Goal: Task Accomplishment & Management: Use online tool/utility

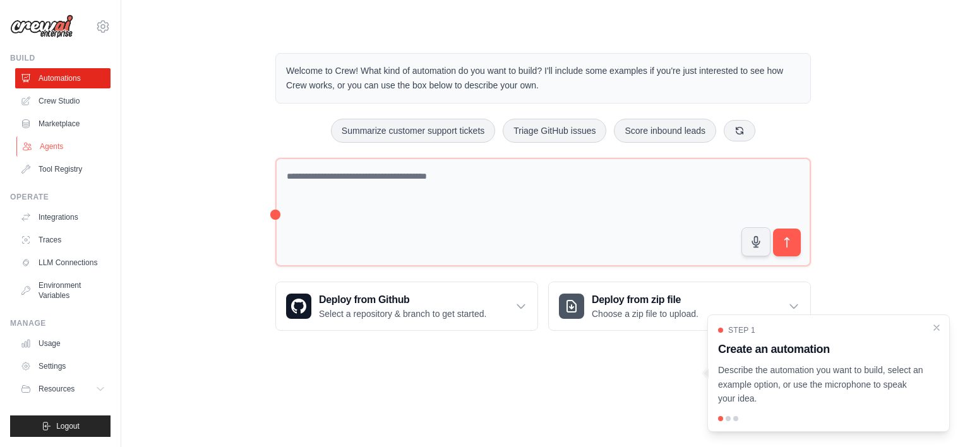
click at [42, 141] on link "Agents" at bounding box center [63, 146] width 95 height 20
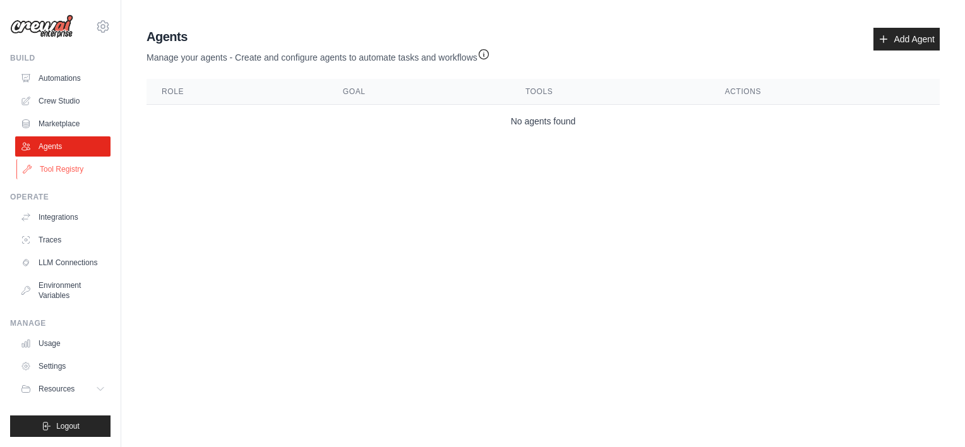
click at [54, 169] on link "Tool Registry" at bounding box center [63, 169] width 95 height 20
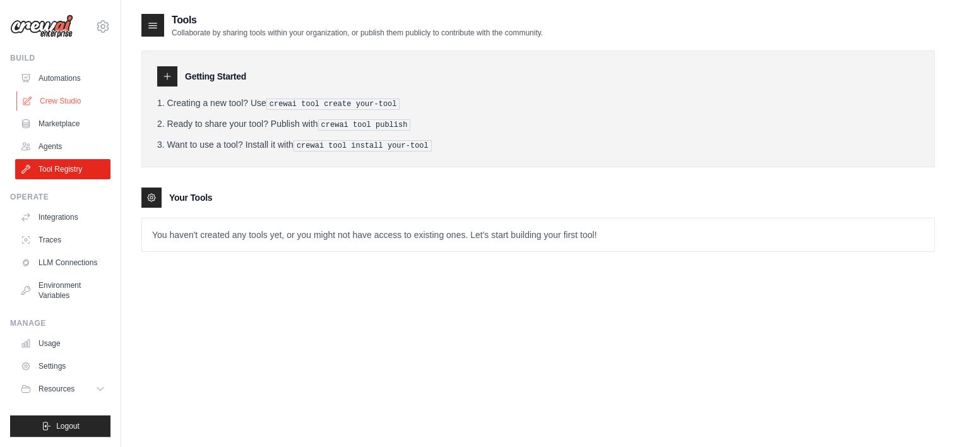
click at [63, 98] on link "Crew Studio" at bounding box center [63, 101] width 95 height 20
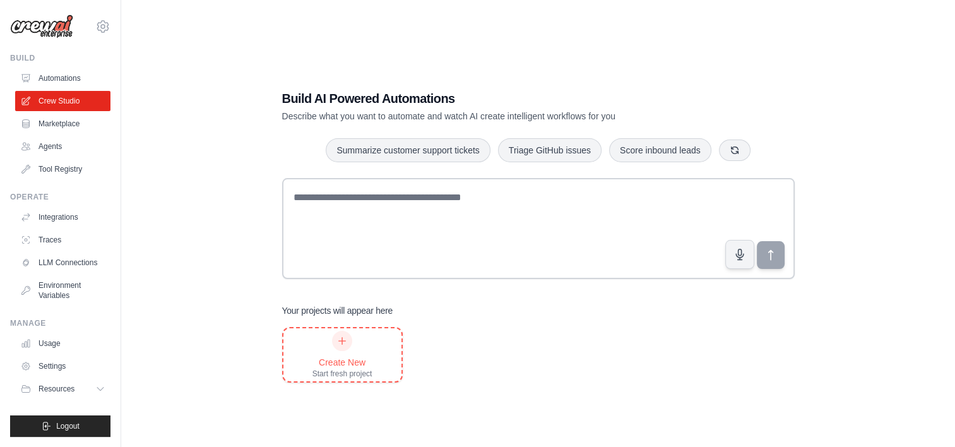
click at [341, 339] on icon at bounding box center [342, 341] width 10 height 10
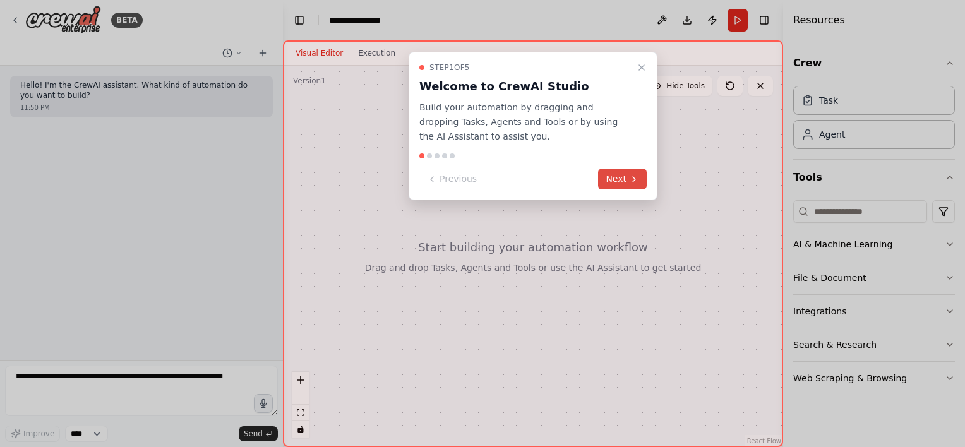
click at [624, 181] on button "Next" at bounding box center [622, 179] width 49 height 21
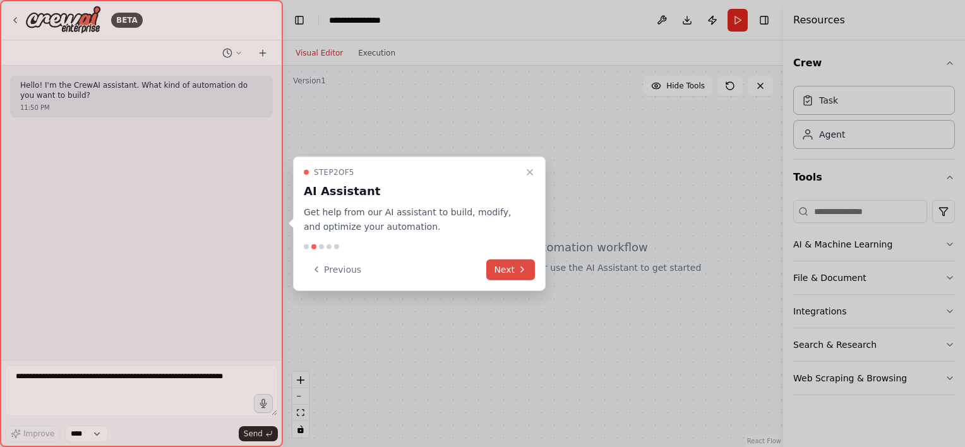
click at [503, 270] on button "Next" at bounding box center [510, 269] width 49 height 21
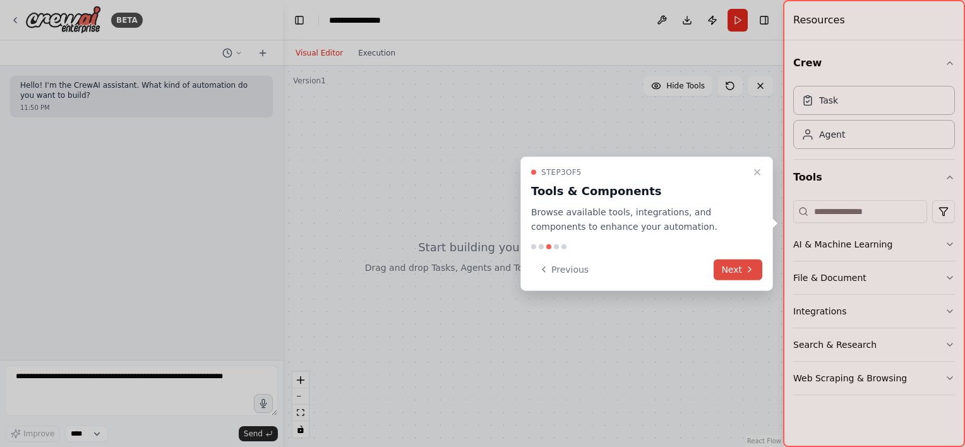
click at [746, 267] on icon at bounding box center [749, 270] width 10 height 10
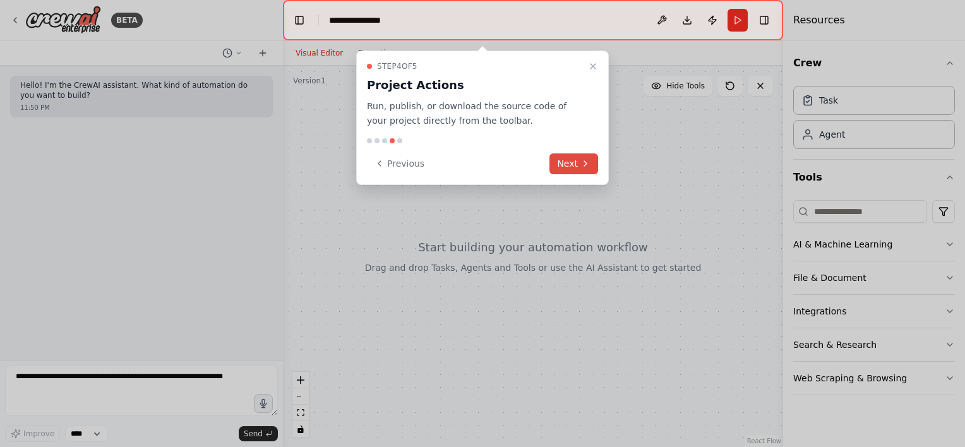
click at [572, 165] on button "Next" at bounding box center [573, 163] width 49 height 21
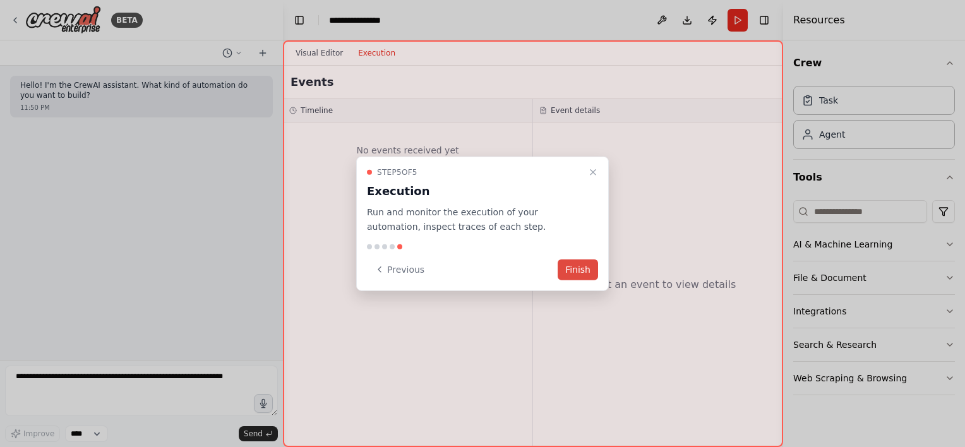
click at [578, 266] on button "Finish" at bounding box center [577, 269] width 40 height 21
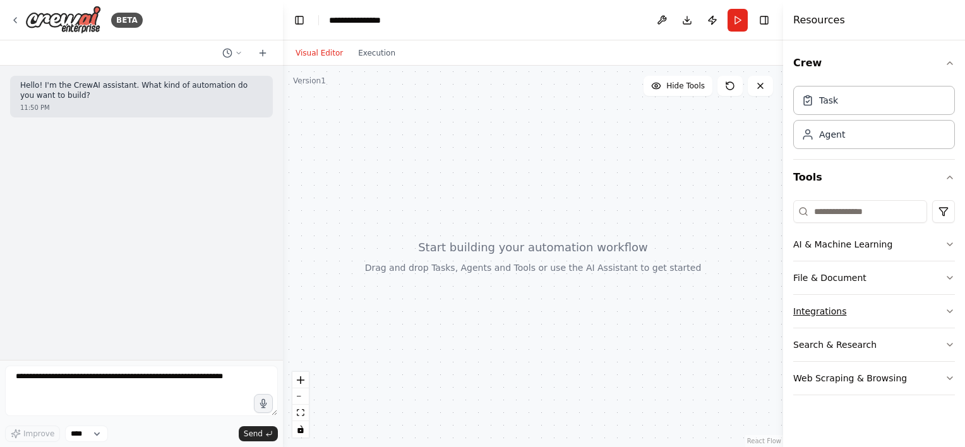
click at [850, 323] on button "Integrations" at bounding box center [874, 311] width 162 height 33
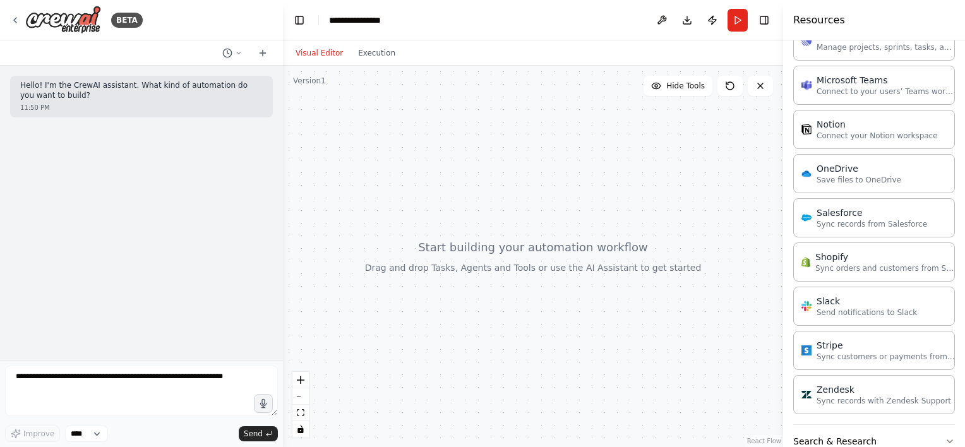
scroll to position [856, 0]
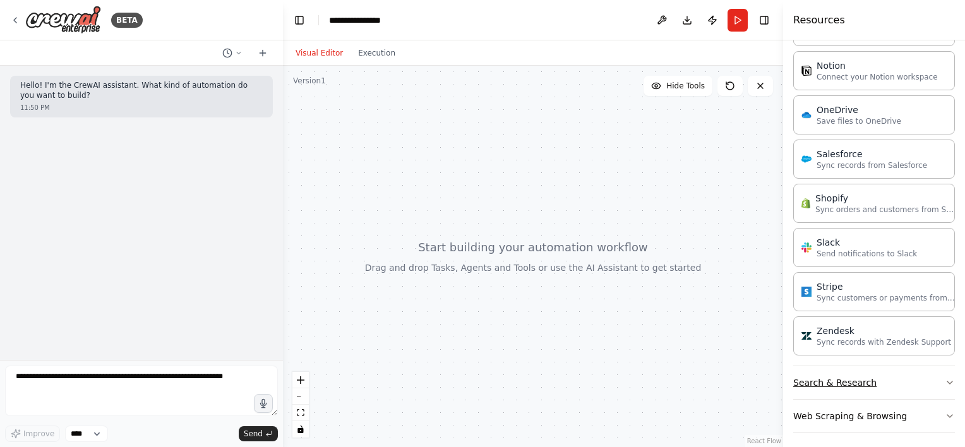
click at [910, 378] on button "Search & Research" at bounding box center [874, 382] width 162 height 33
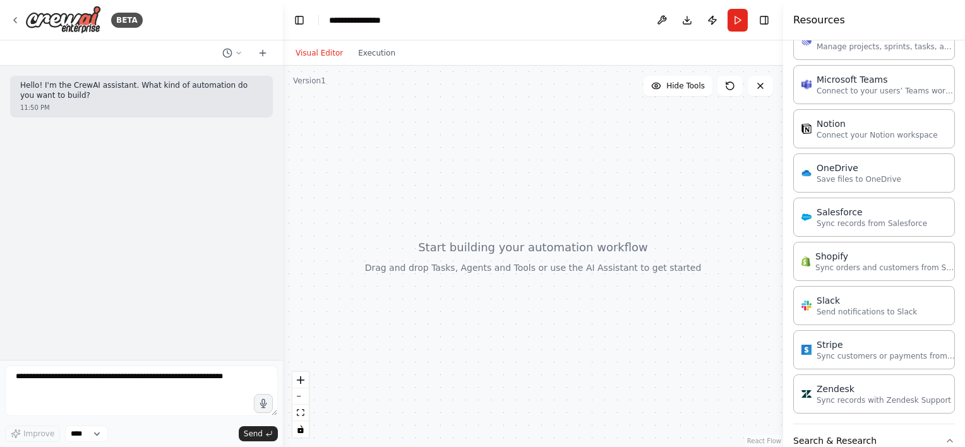
scroll to position [0, 0]
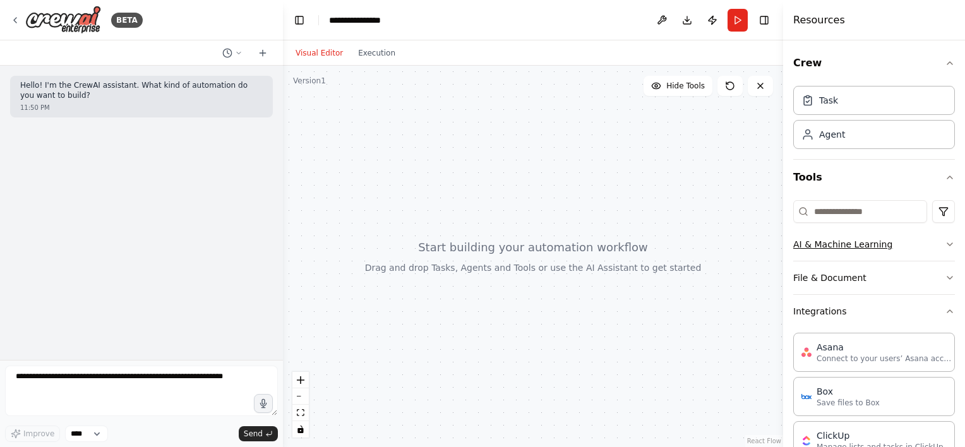
click at [866, 253] on button "AI & Machine Learning" at bounding box center [874, 244] width 162 height 33
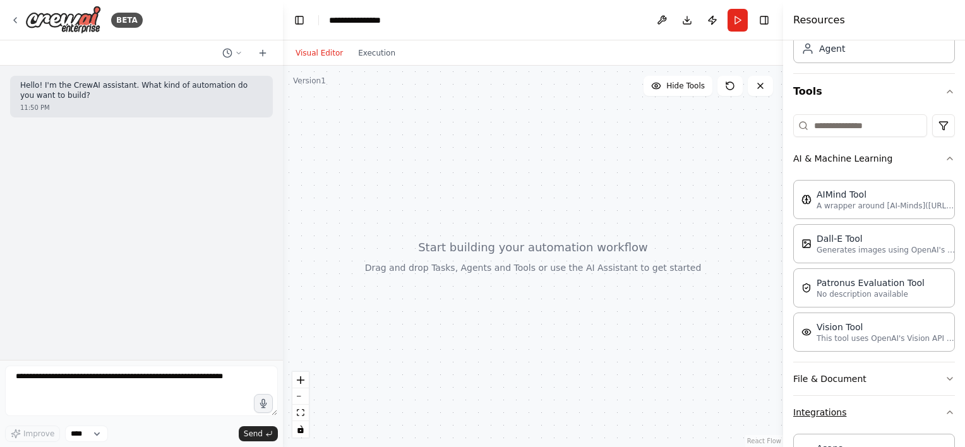
scroll to position [253, 0]
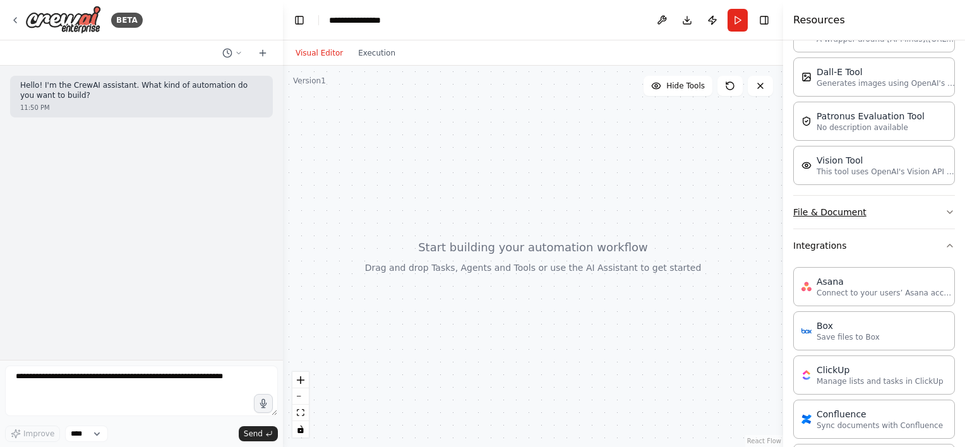
click at [882, 210] on button "File & Document" at bounding box center [874, 212] width 162 height 33
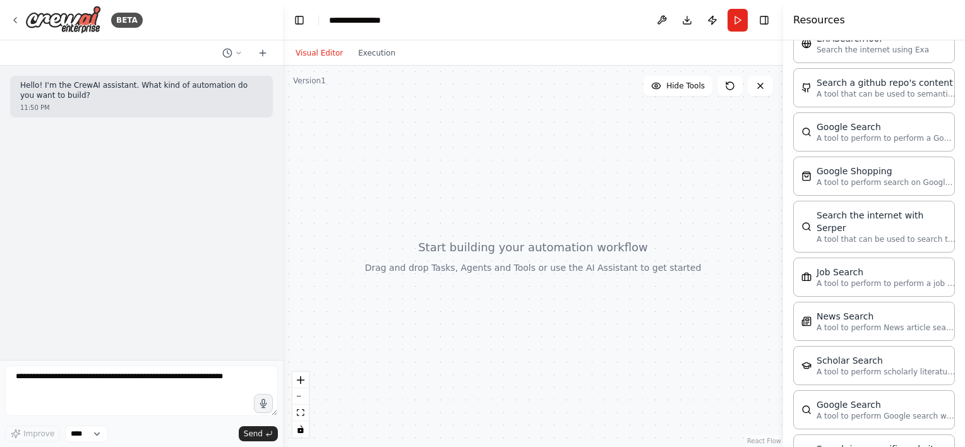
scroll to position [1998, 0]
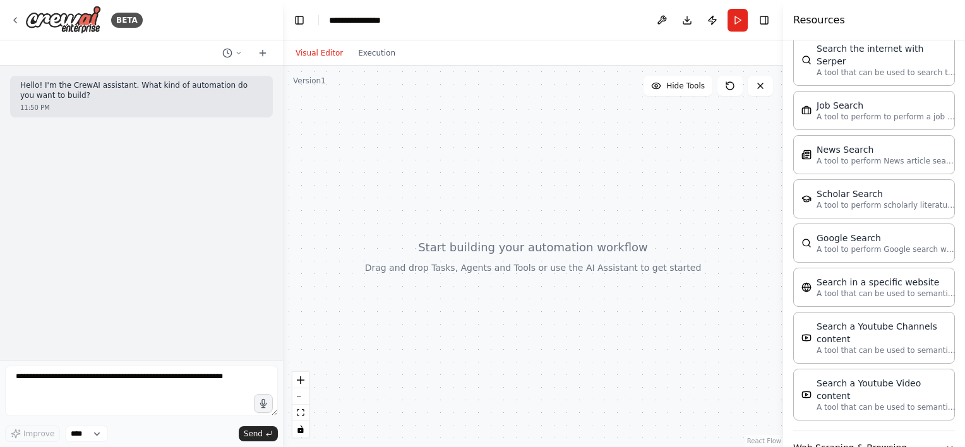
click at [19, 207] on div "Hello! I'm the CrewAI assistant. What kind of automation do you want to build? …" at bounding box center [141, 213] width 283 height 294
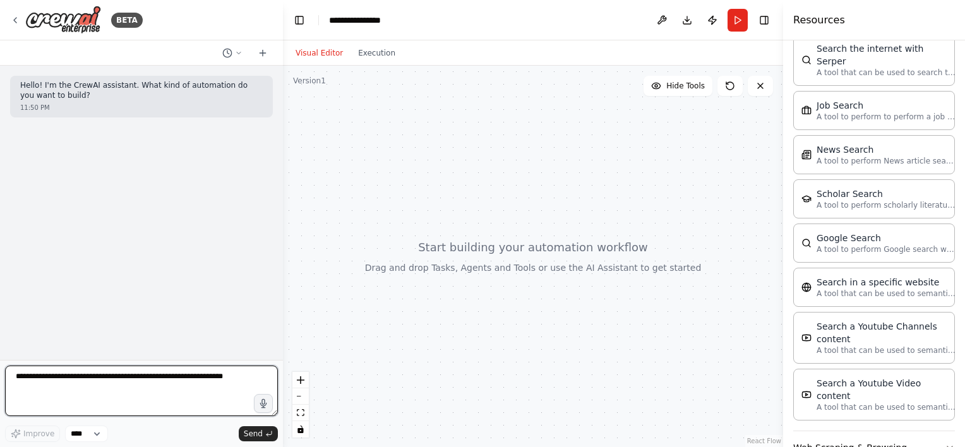
click at [141, 399] on textarea at bounding box center [141, 391] width 273 height 51
click at [154, 399] on textarea at bounding box center [141, 391] width 273 height 51
click at [154, 399] on textarea "*" at bounding box center [141, 391] width 273 height 51
click at [126, 407] on textarea "**********" at bounding box center [141, 391] width 273 height 51
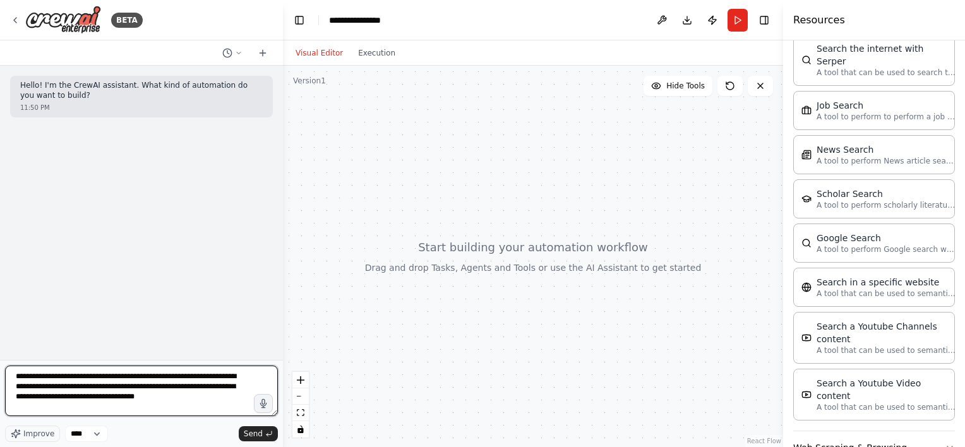
click at [177, 410] on textarea "**********" at bounding box center [141, 391] width 273 height 51
click at [184, 400] on textarea "**********" at bounding box center [141, 391] width 273 height 51
click at [123, 407] on textarea "**********" at bounding box center [141, 391] width 273 height 51
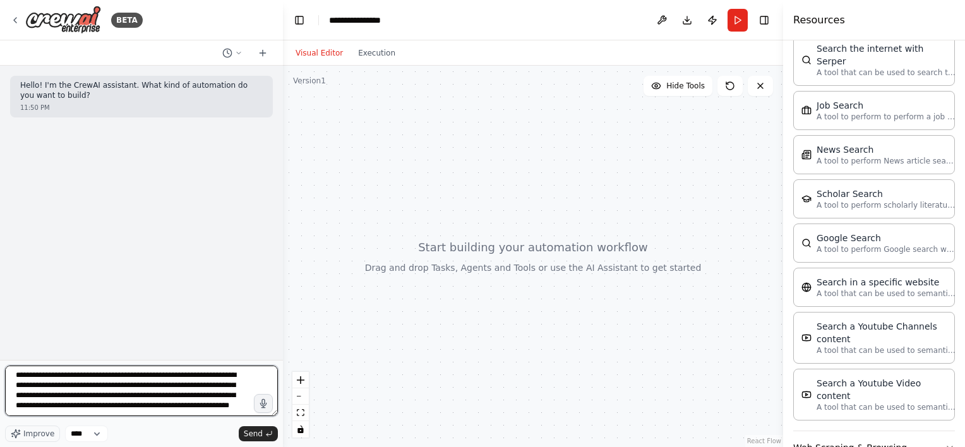
type textarea "**********"
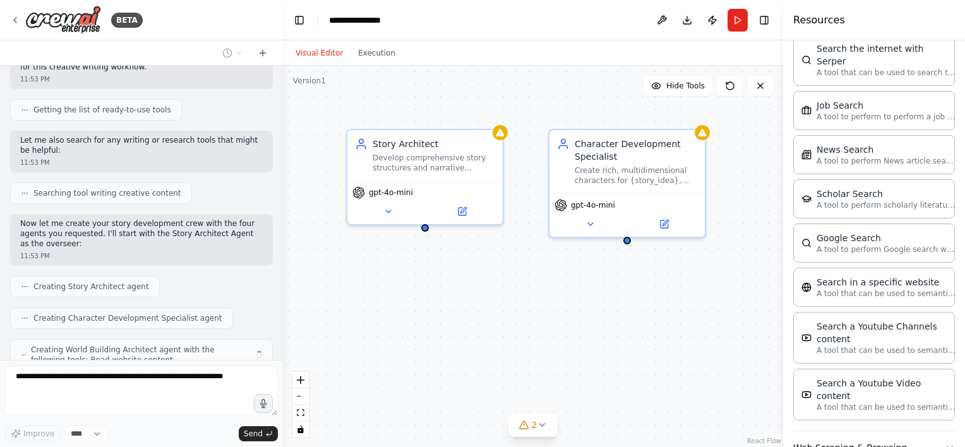
scroll to position [258, 0]
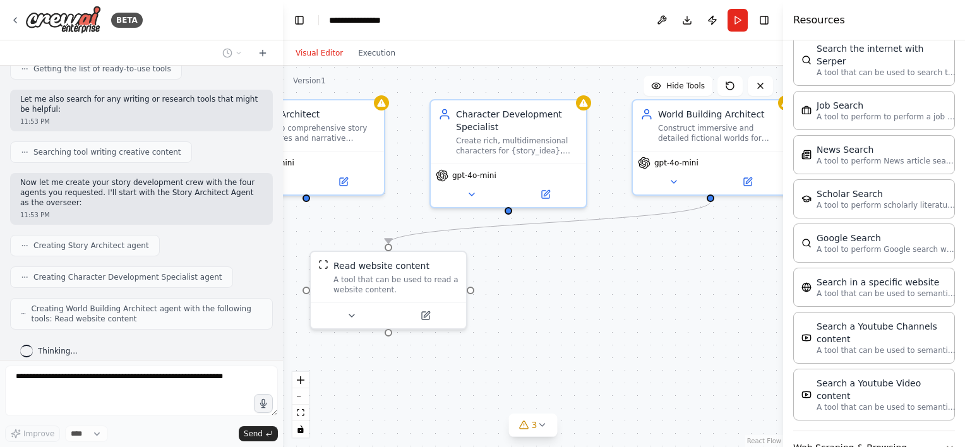
drag, startPoint x: 705, startPoint y: 303, endPoint x: 586, endPoint y: 273, distance: 121.7
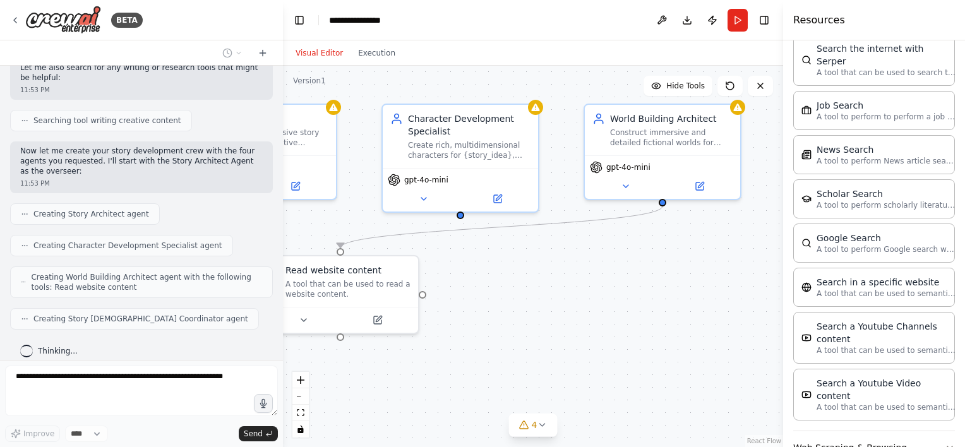
drag, startPoint x: 722, startPoint y: 283, endPoint x: 449, endPoint y: 304, distance: 274.1
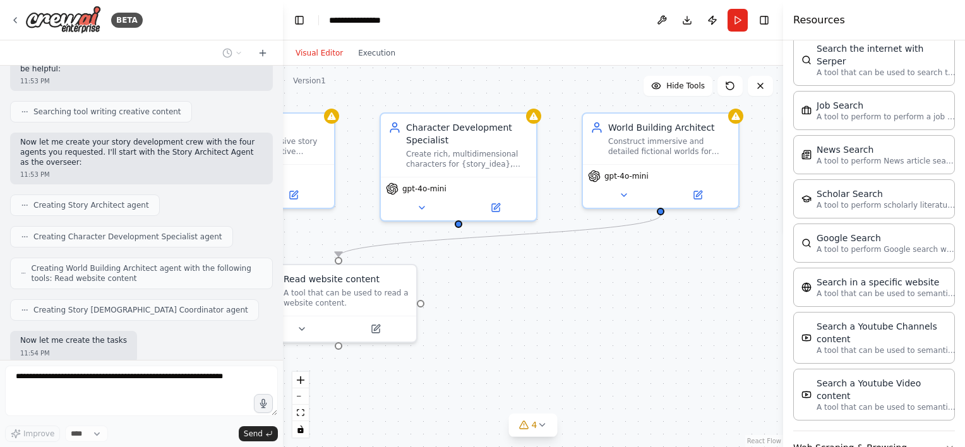
scroll to position [362, 0]
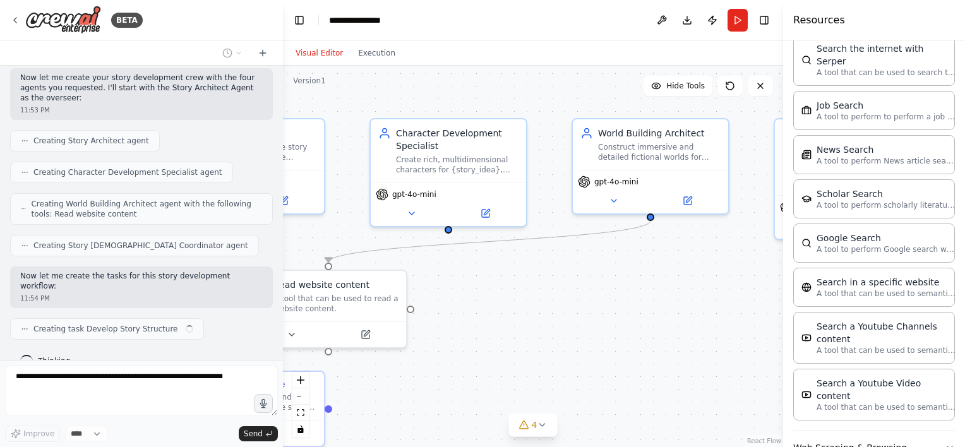
drag, startPoint x: 391, startPoint y: 302, endPoint x: 599, endPoint y: 301, distance: 207.7
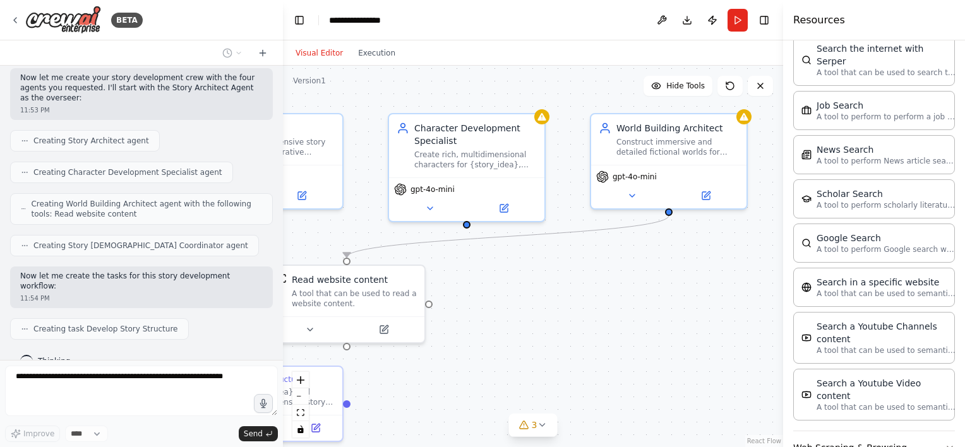
drag, startPoint x: 518, startPoint y: 300, endPoint x: 612, endPoint y: 296, distance: 94.1
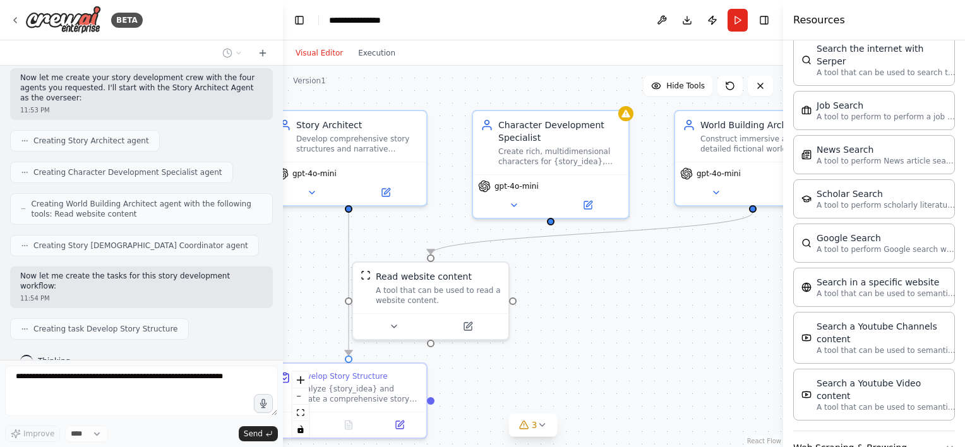
scroll to position [394, 0]
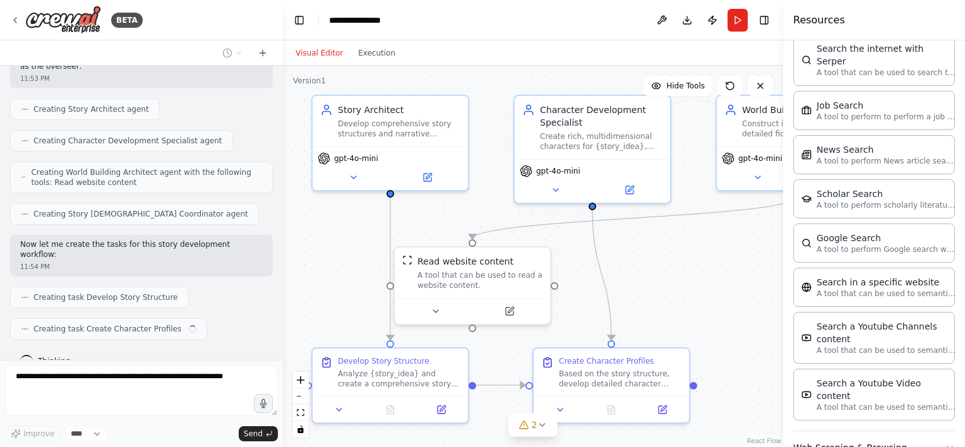
drag, startPoint x: 658, startPoint y: 293, endPoint x: 709, endPoint y: 250, distance: 66.8
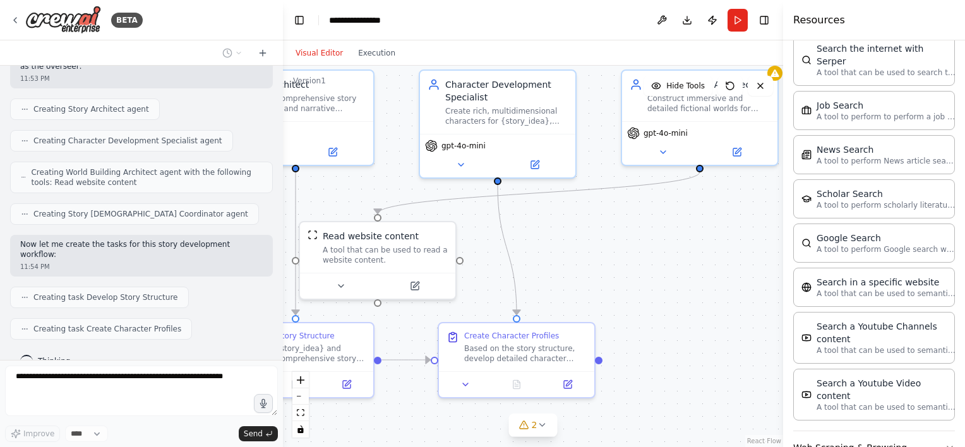
drag, startPoint x: 744, startPoint y: 254, endPoint x: 611, endPoint y: 260, distance: 133.3
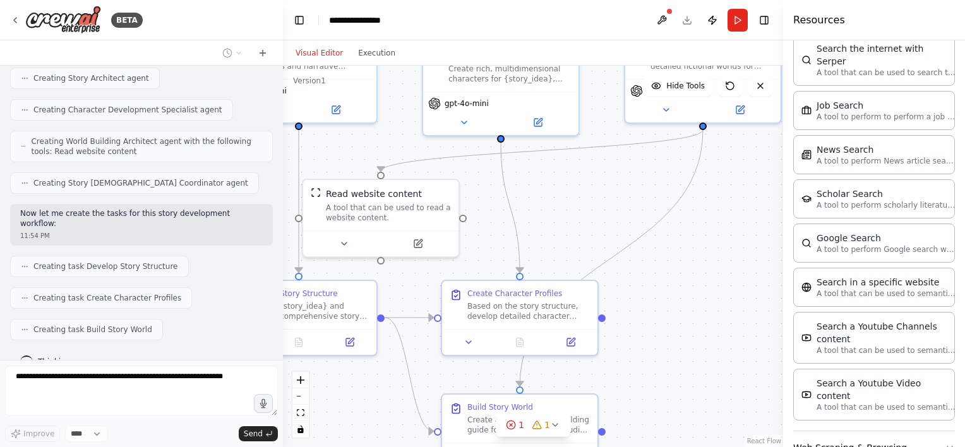
drag, startPoint x: 679, startPoint y: 329, endPoint x: 673, endPoint y: 210, distance: 119.5
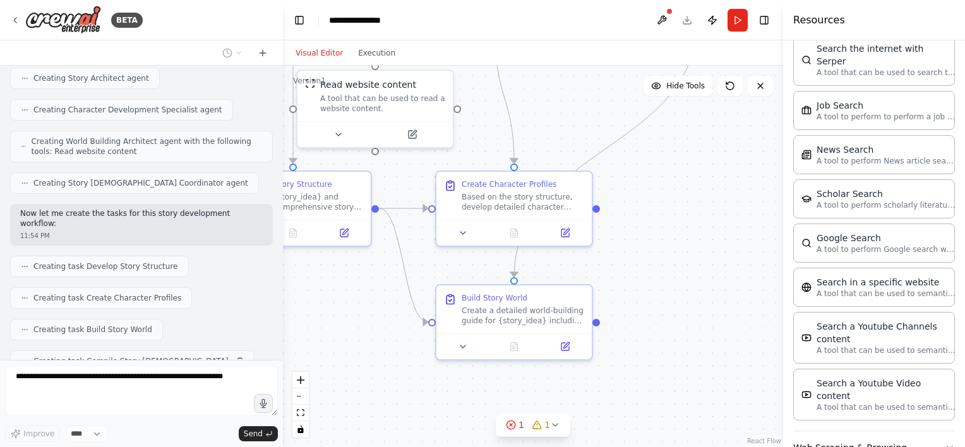
scroll to position [456, 0]
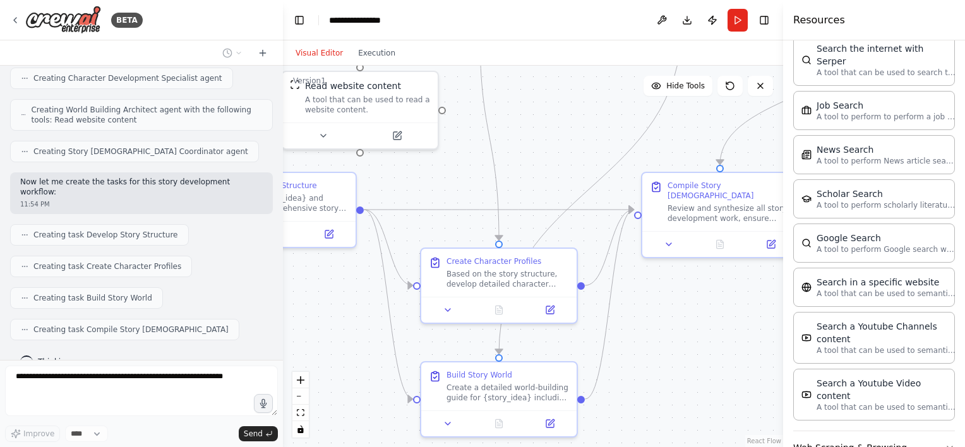
drag, startPoint x: 732, startPoint y: 295, endPoint x: 512, endPoint y: 318, distance: 221.6
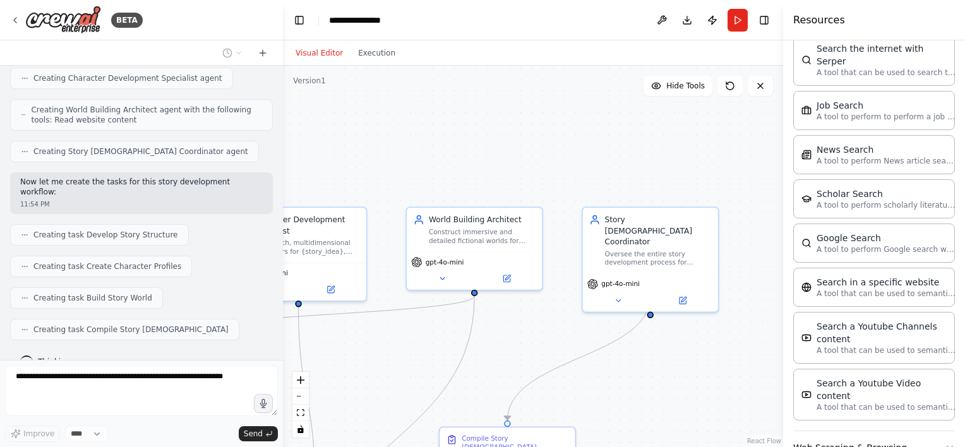
drag, startPoint x: 636, startPoint y: 356, endPoint x: 615, endPoint y: 386, distance: 36.6
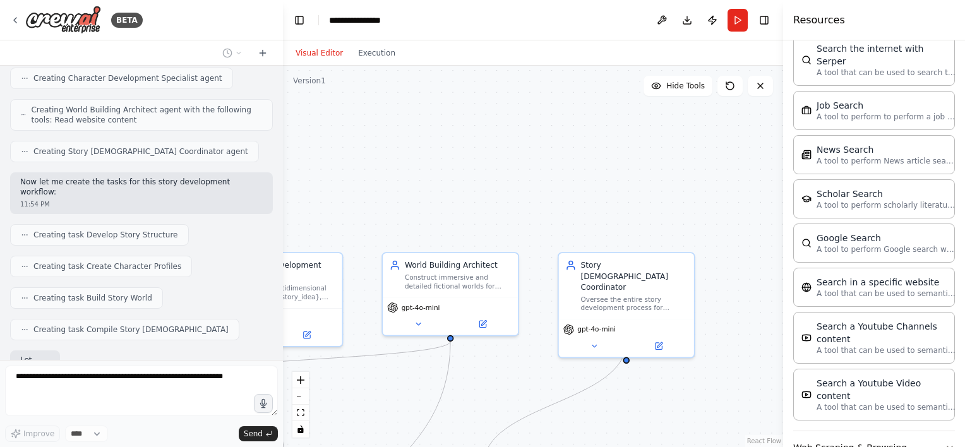
scroll to position [530, 0]
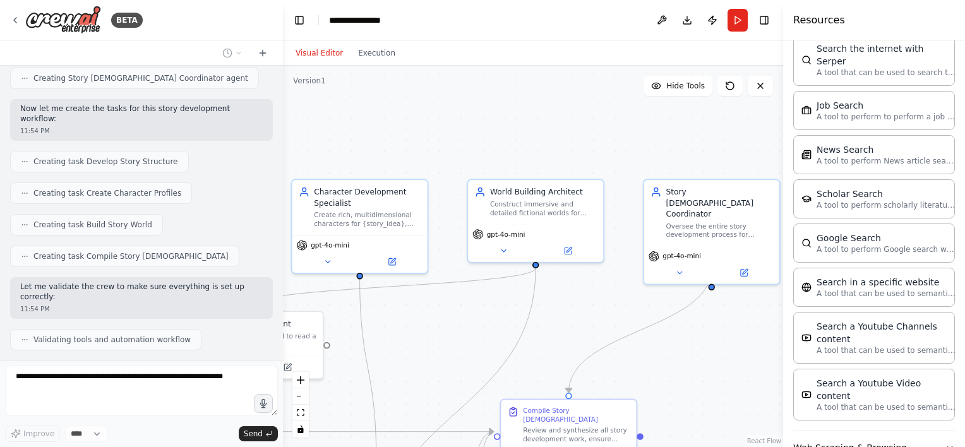
drag, startPoint x: 507, startPoint y: 353, endPoint x: 679, endPoint y: 218, distance: 218.6
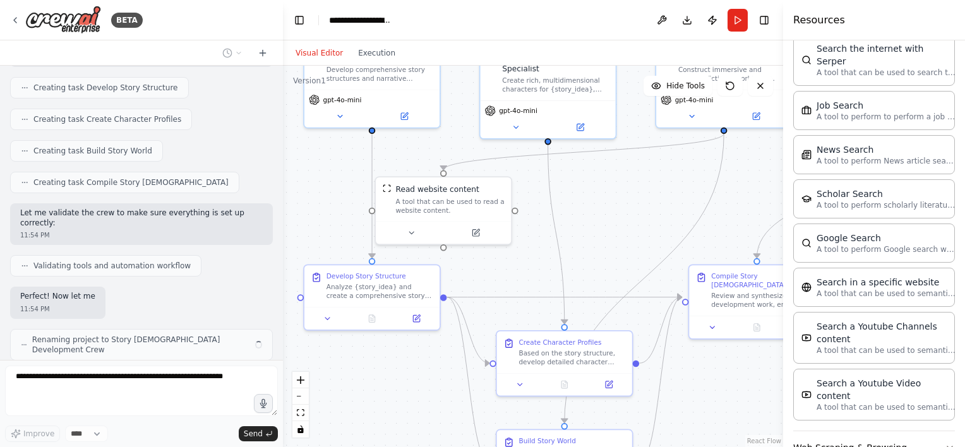
drag, startPoint x: 586, startPoint y: 237, endPoint x: 604, endPoint y: 228, distance: 20.1
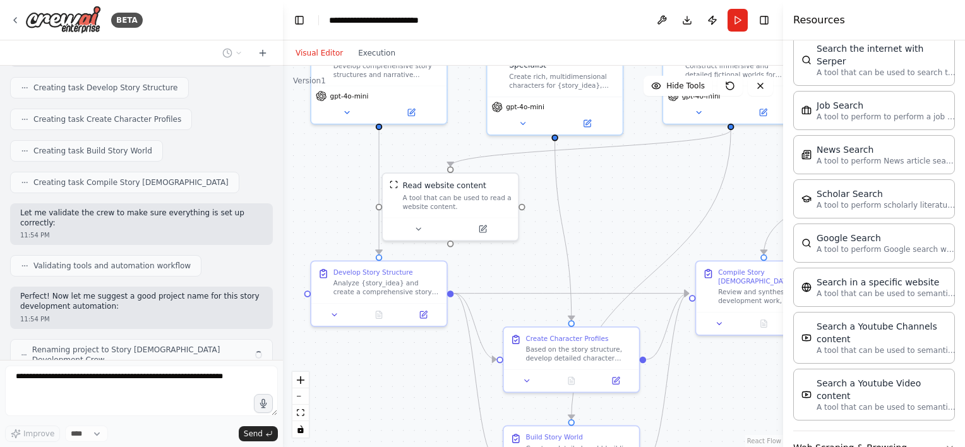
scroll to position [613, 0]
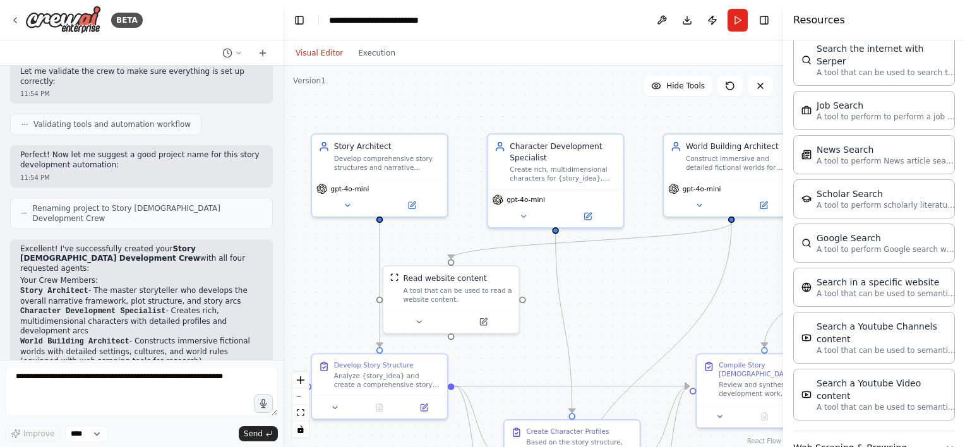
drag, startPoint x: 492, startPoint y: 189, endPoint x: 481, endPoint y: 246, distance: 57.9
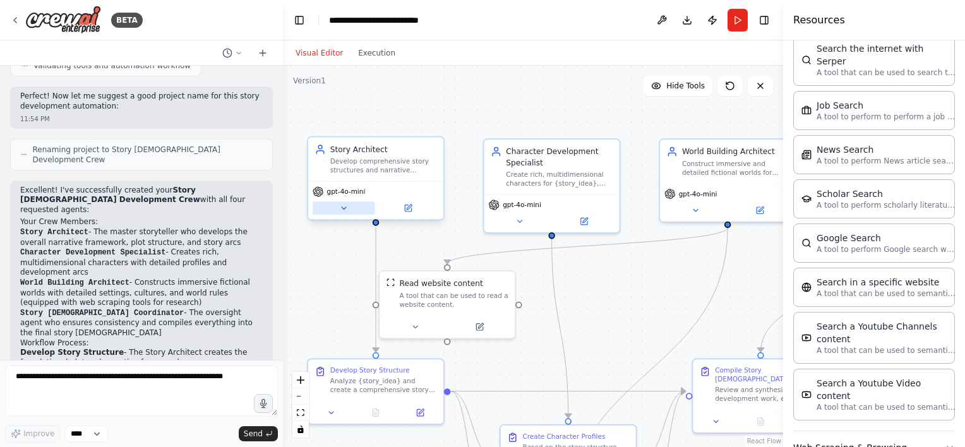
click at [340, 210] on icon at bounding box center [343, 208] width 9 height 9
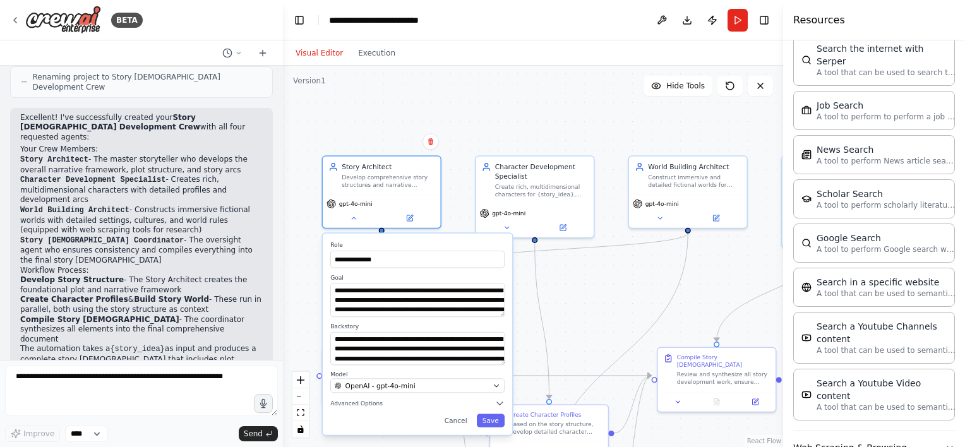
scroll to position [886, 0]
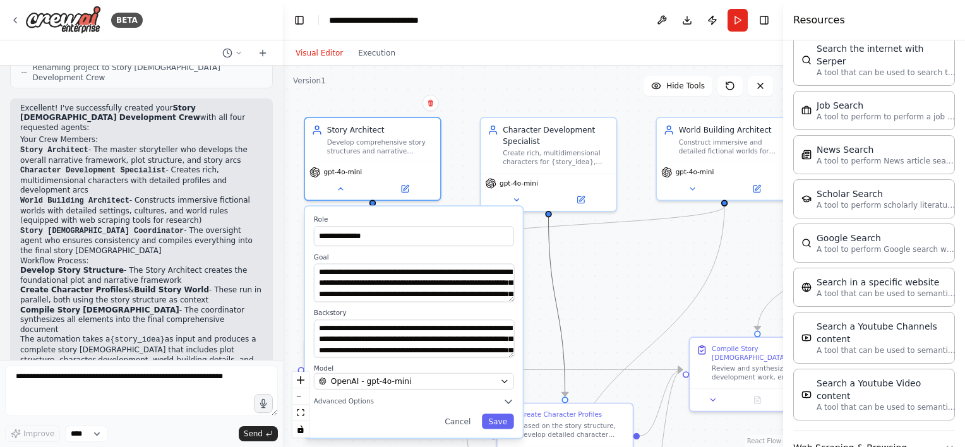
drag, startPoint x: 562, startPoint y: 316, endPoint x: 538, endPoint y: 257, distance: 63.4
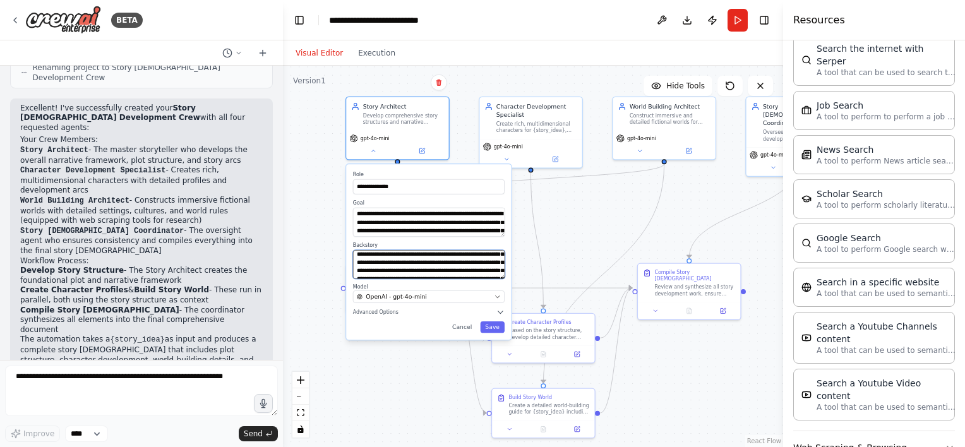
scroll to position [24, 0]
drag, startPoint x: 502, startPoint y: 262, endPoint x: 503, endPoint y: 272, distance: 10.1
click at [503, 272] on textarea "**********" at bounding box center [429, 264] width 152 height 29
click at [388, 318] on div "**********" at bounding box center [428, 252] width 165 height 176
click at [383, 313] on span "Advanced Options" at bounding box center [375, 312] width 45 height 7
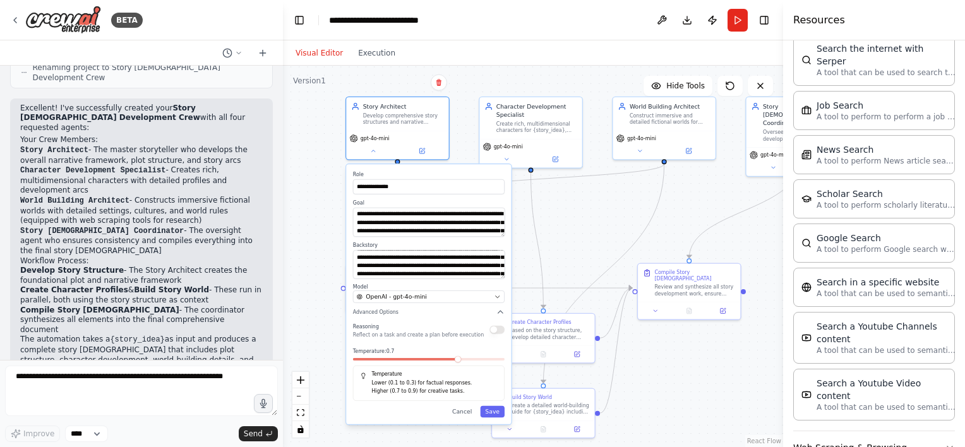
click at [495, 334] on div "Reasoning Reflect on a task and create a plan before execution" at bounding box center [429, 329] width 152 height 16
click at [495, 331] on button "button" at bounding box center [496, 330] width 15 height 8
click at [497, 414] on button "Save" at bounding box center [492, 411] width 25 height 11
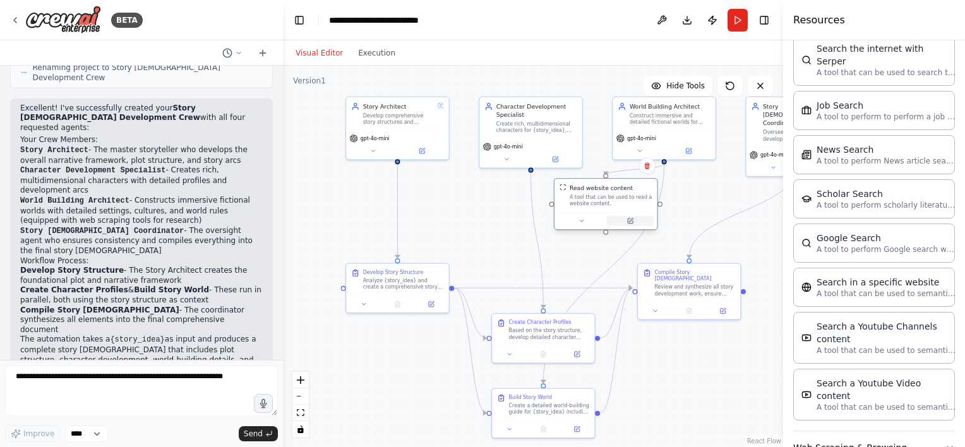
drag, startPoint x: 439, startPoint y: 234, endPoint x: 595, endPoint y: 216, distance: 157.0
click at [595, 216] on button at bounding box center [580, 221] width 47 height 10
click at [592, 222] on button at bounding box center [580, 221] width 47 height 10
click at [604, 199] on div "A tool that can be used to read a website content." at bounding box center [610, 200] width 83 height 13
click at [653, 141] on div "gpt-4o-mini" at bounding box center [663, 143] width 102 height 29
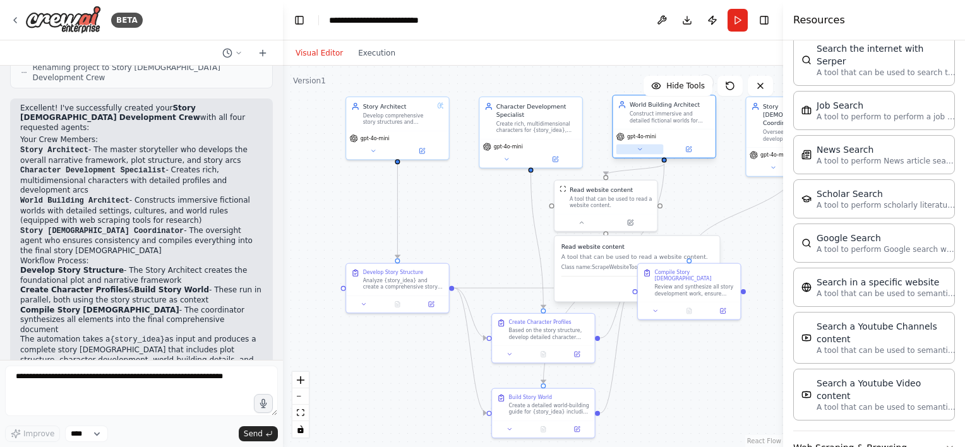
click at [632, 150] on button at bounding box center [639, 150] width 47 height 10
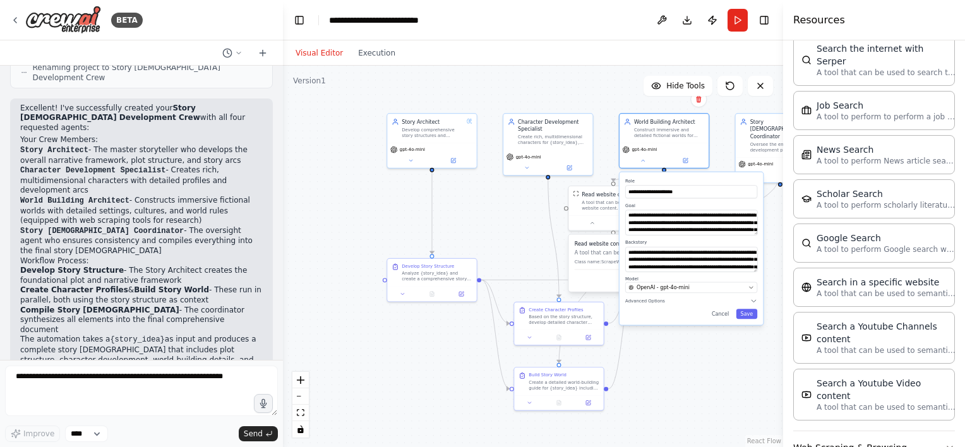
click at [492, 227] on div ".deletable-edge-delete-btn { width: 20px; height: 20px; border: 0px solid #ffff…" at bounding box center [533, 256] width 500 height 381
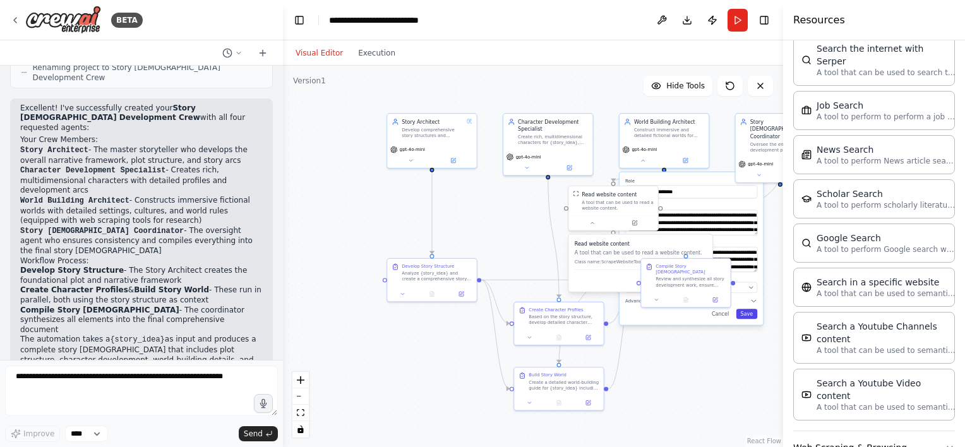
click at [748, 316] on button "Save" at bounding box center [746, 314] width 21 height 10
click at [696, 314] on div ".deletable-edge-delete-btn { width: 20px; height: 20px; border: 0px solid #ffff…" at bounding box center [533, 256] width 500 height 381
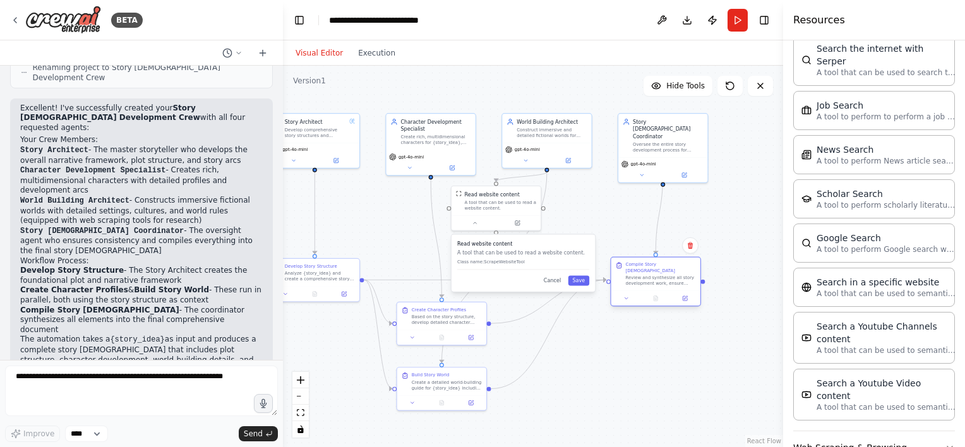
drag, startPoint x: 684, startPoint y: 275, endPoint x: 652, endPoint y: 275, distance: 32.8
click at [652, 275] on div "Review and synthesize all story development work, ensure consistency across sto…" at bounding box center [661, 280] width 70 height 11
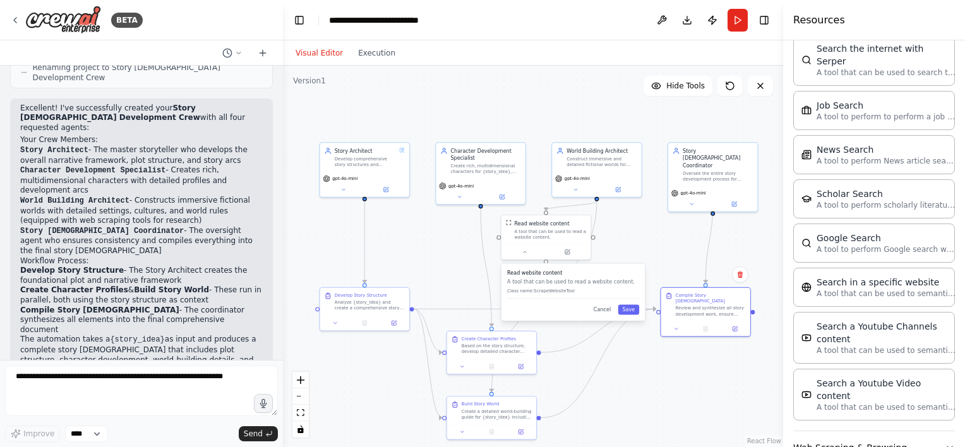
drag, startPoint x: 400, startPoint y: 252, endPoint x: 444, endPoint y: 279, distance: 51.9
drag, startPoint x: 484, startPoint y: 353, endPoint x: 463, endPoint y: 299, distance: 57.3
click at [463, 299] on div "Create Character Profiles Based on the story structure, develop detailed charac…" at bounding box center [473, 293] width 89 height 28
click at [463, 299] on div "Based on the story structure, develop detailed character profiles for all major…" at bounding box center [478, 296] width 70 height 11
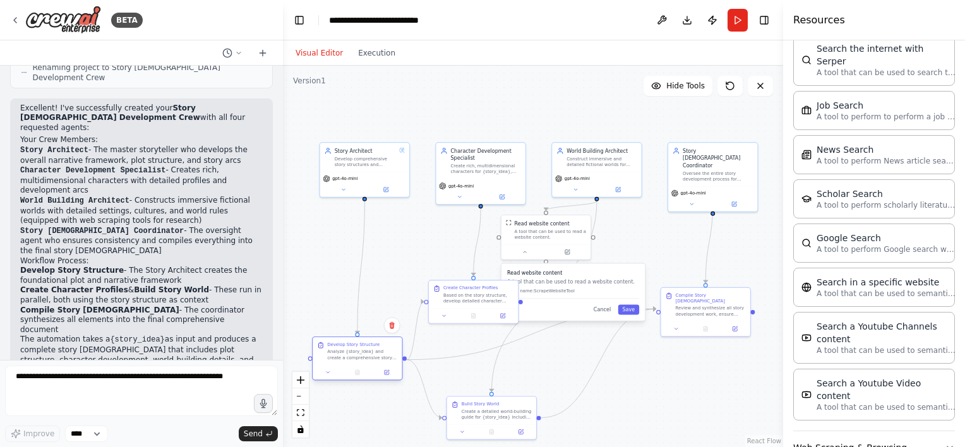
drag, startPoint x: 381, startPoint y: 306, endPoint x: 373, endPoint y: 356, distance: 50.5
click at [373, 356] on div "Analyze {story_idea} and create a comprehensive story structure including main …" at bounding box center [362, 353] width 70 height 11
drag, startPoint x: 475, startPoint y: 290, endPoint x: 446, endPoint y: 273, distance: 33.1
click at [446, 273] on div "Create Character Profiles Based on the story structure, develop detailed charac…" at bounding box center [449, 278] width 70 height 19
click at [381, 194] on div "gpt-4o-mini" at bounding box center [364, 182] width 89 height 25
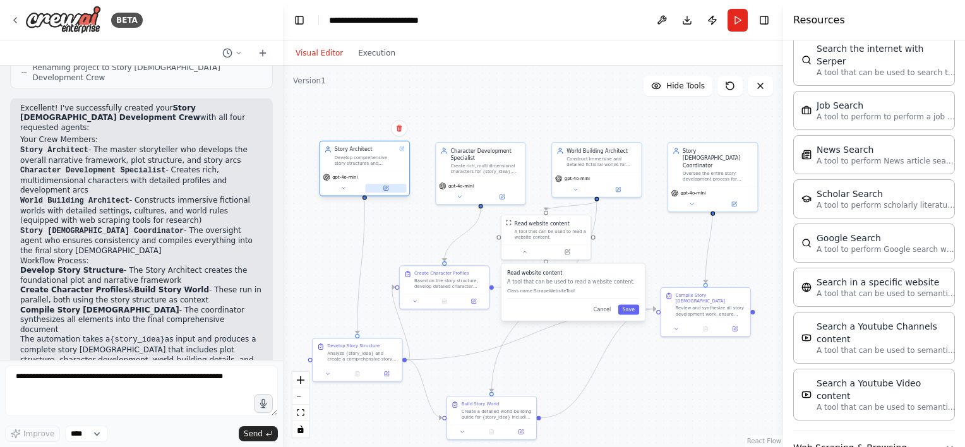
click at [390, 189] on button at bounding box center [386, 188] width 41 height 9
